Goal: Find specific page/section: Find specific page/section

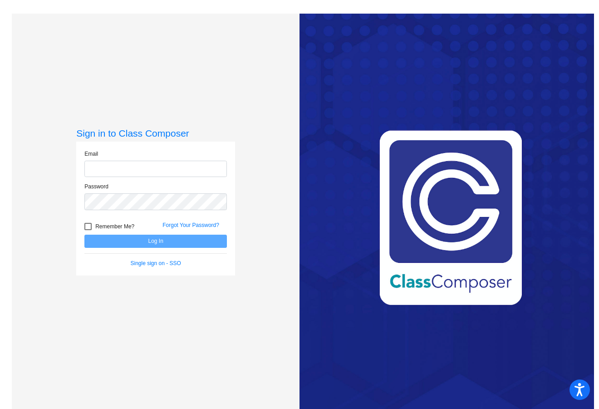
click at [206, 167] on input "email" at bounding box center [155, 169] width 143 height 17
type input "[EMAIL_ADDRESS][DOMAIN_NAME]"
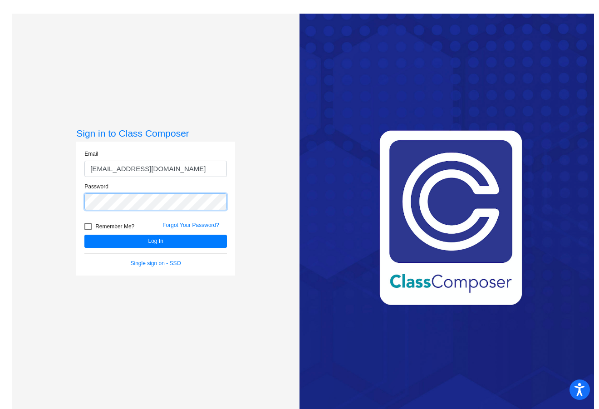
click at [84, 235] on button "Log In" at bounding box center [155, 241] width 143 height 13
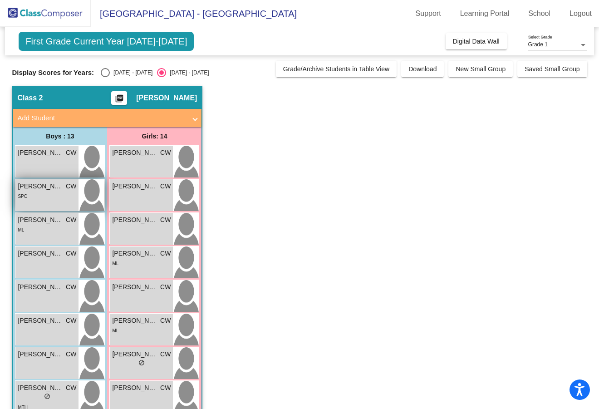
click at [34, 197] on div "SPC" at bounding box center [47, 196] width 59 height 10
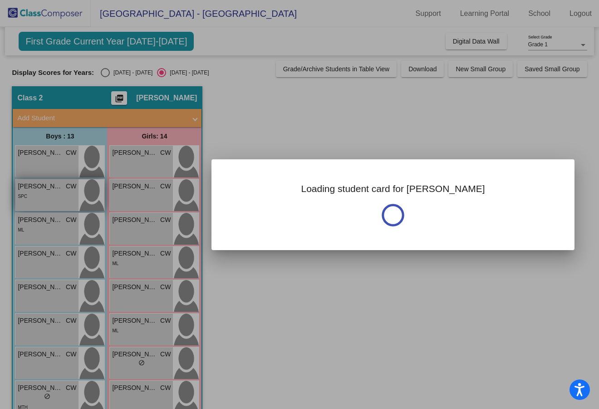
click at [34, 197] on div at bounding box center [299, 204] width 599 height 409
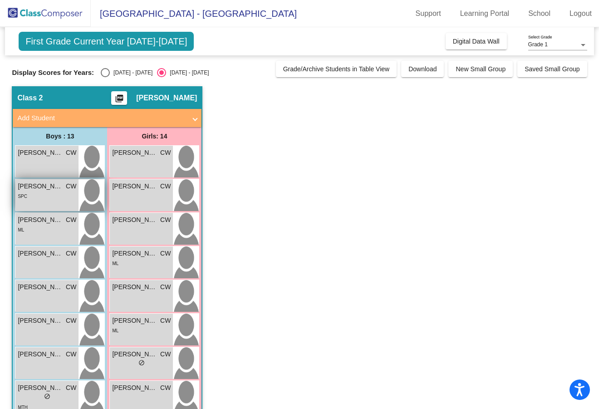
click at [99, 196] on img at bounding box center [92, 195] width 26 height 32
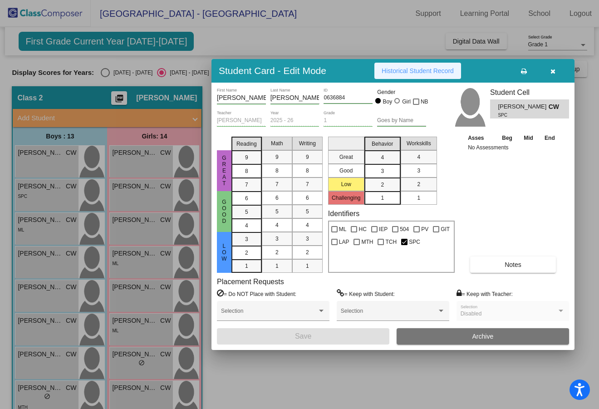
click at [416, 69] on span "Historical Student Record" at bounding box center [418, 70] width 72 height 7
click at [423, 73] on span "Historical Student Record" at bounding box center [418, 70] width 72 height 7
